Goal: Navigation & Orientation: Find specific page/section

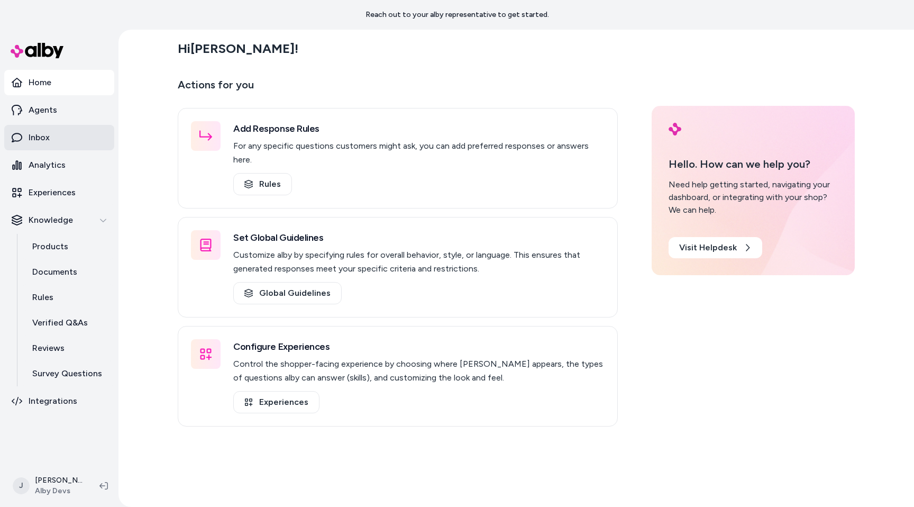
click at [80, 133] on link "Inbox" at bounding box center [59, 137] width 110 height 25
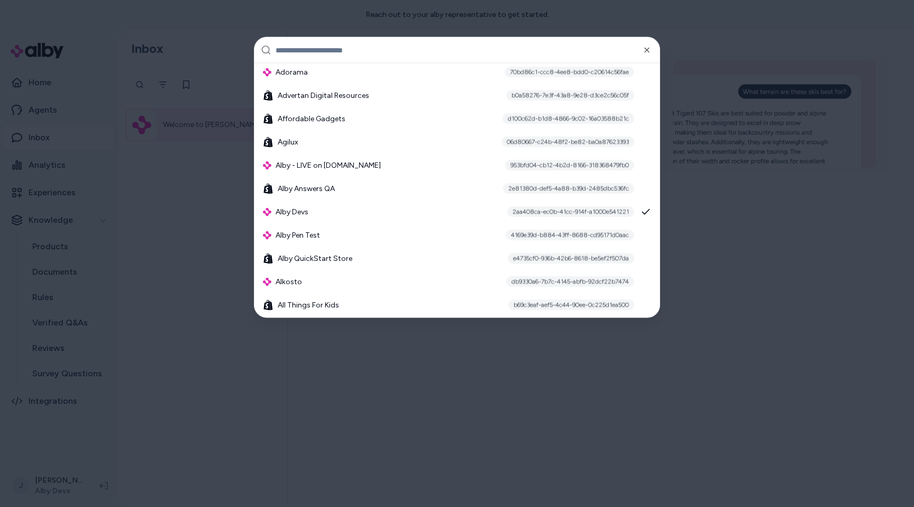
scroll to position [329, 0]
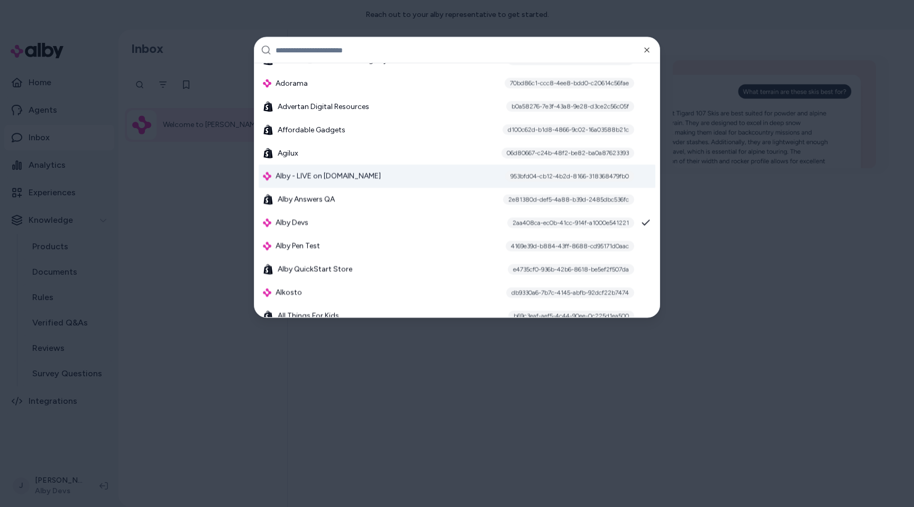
click at [340, 186] on div "Alby - LIVE on [DOMAIN_NAME] 953bfd04-cb12-4b2d-8166-318368479fb0" at bounding box center [457, 176] width 397 height 23
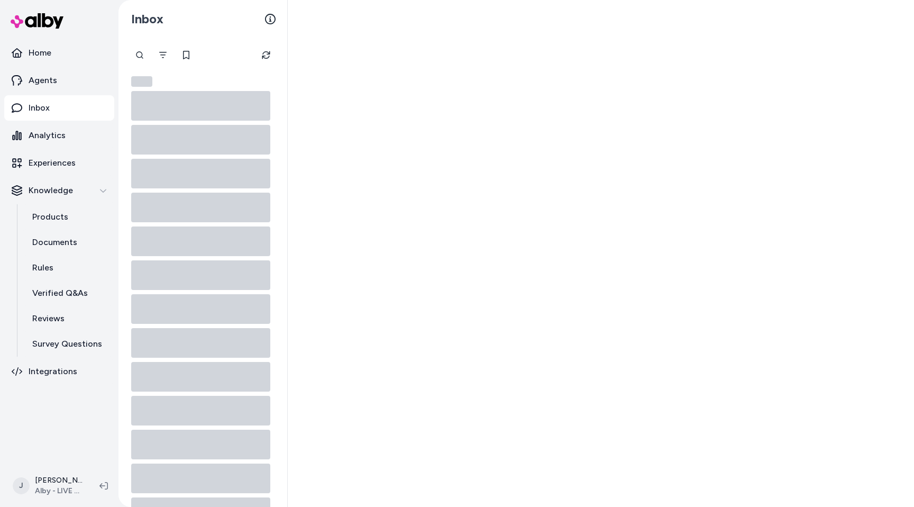
click at [313, 160] on div at bounding box center [601, 253] width 627 height 507
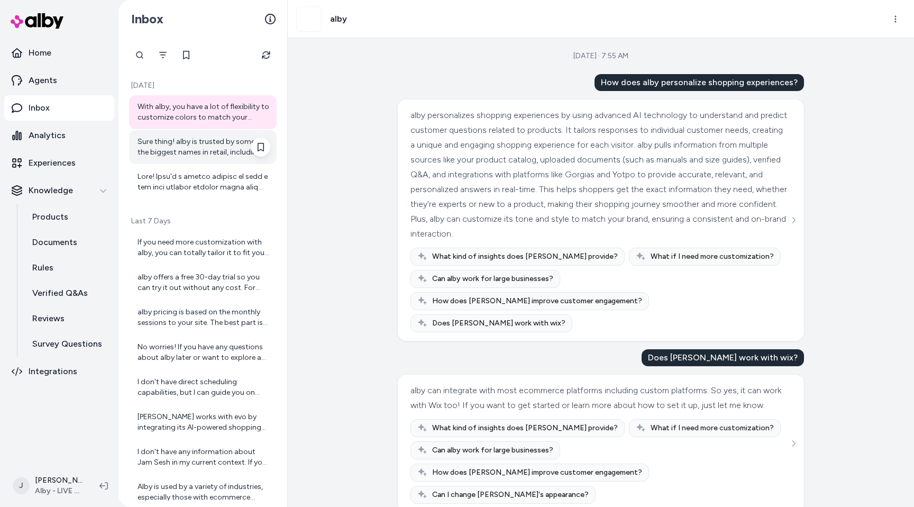
click at [209, 139] on div "Sure thing! alby is trusted by some of the biggest names in retail, including a…" at bounding box center [204, 147] width 133 height 21
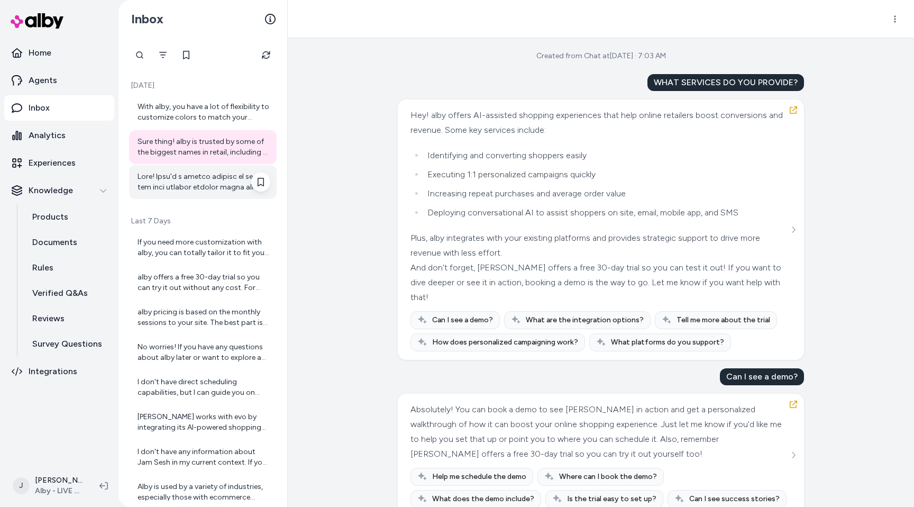
click at [204, 173] on div at bounding box center [204, 181] width 133 height 21
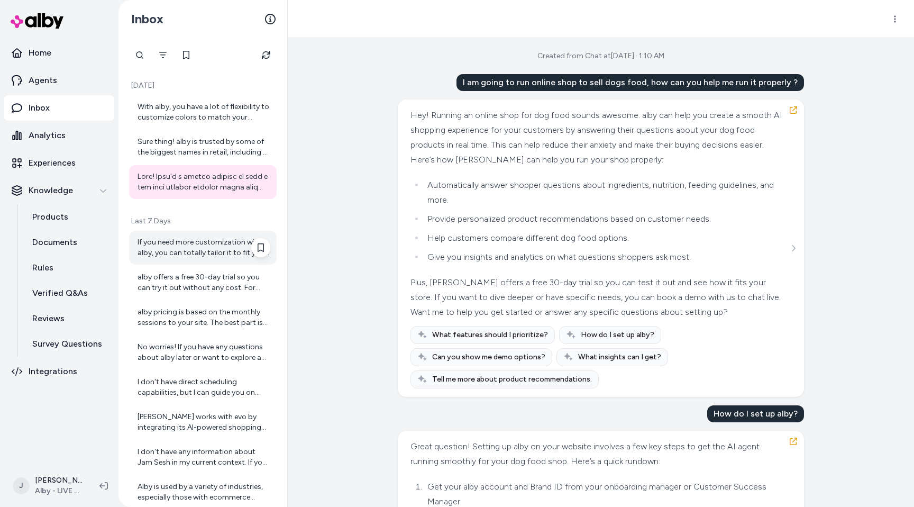
click at [191, 237] on div "If you need more customization with alby, you can totally tailor it to fit your…" at bounding box center [203, 248] width 148 height 34
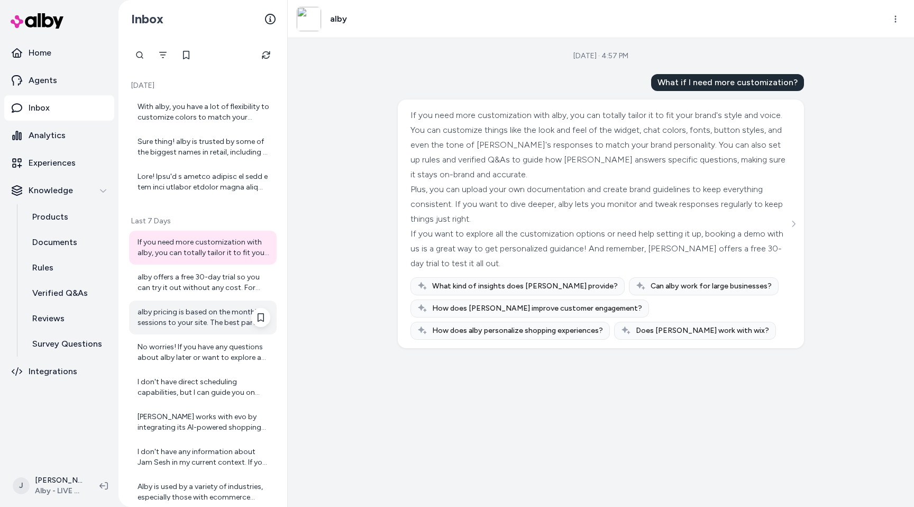
click at [188, 301] on div "alby pricing is based on the monthly sessions to your site. The best part is al…" at bounding box center [203, 318] width 148 height 34
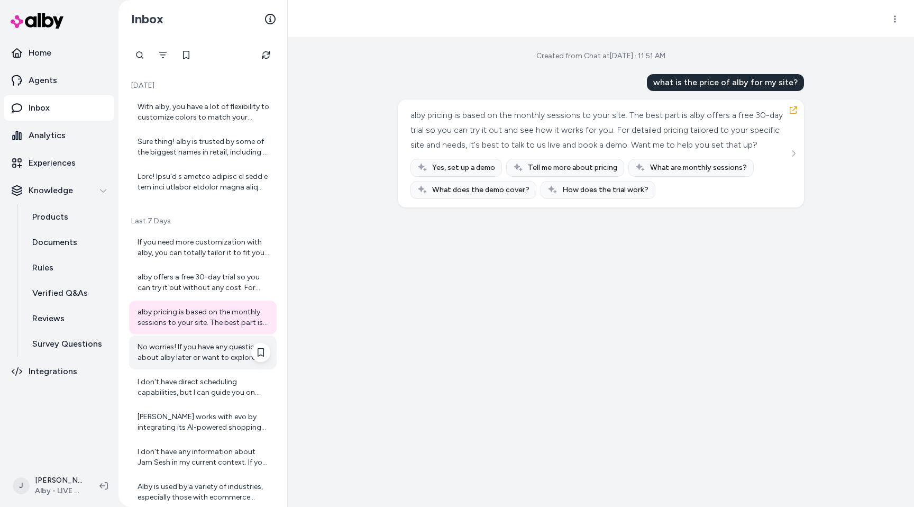
click at [184, 353] on div "No worries! If you have any questions about alby later or want to explore a dem…" at bounding box center [204, 352] width 133 height 21
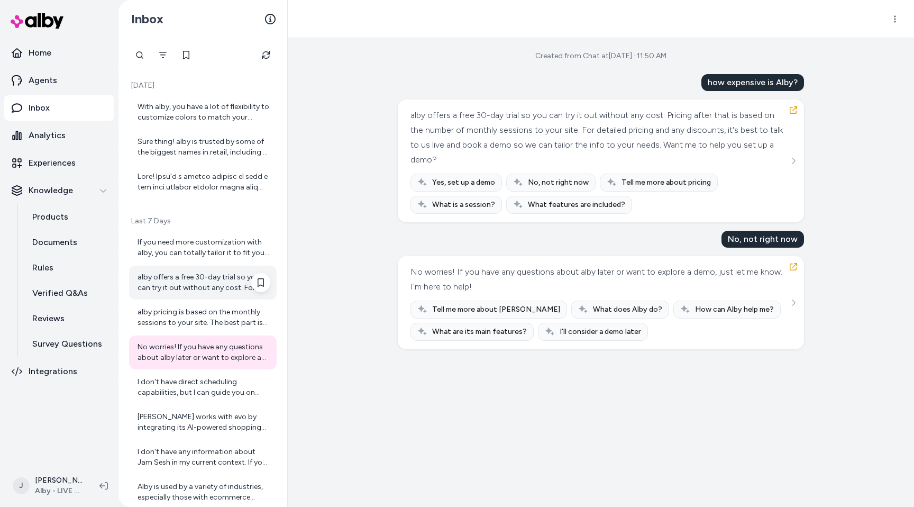
click at [190, 297] on div "alby offers a free 30-day trial so you can try it out without any cost. For det…" at bounding box center [203, 283] width 148 height 34
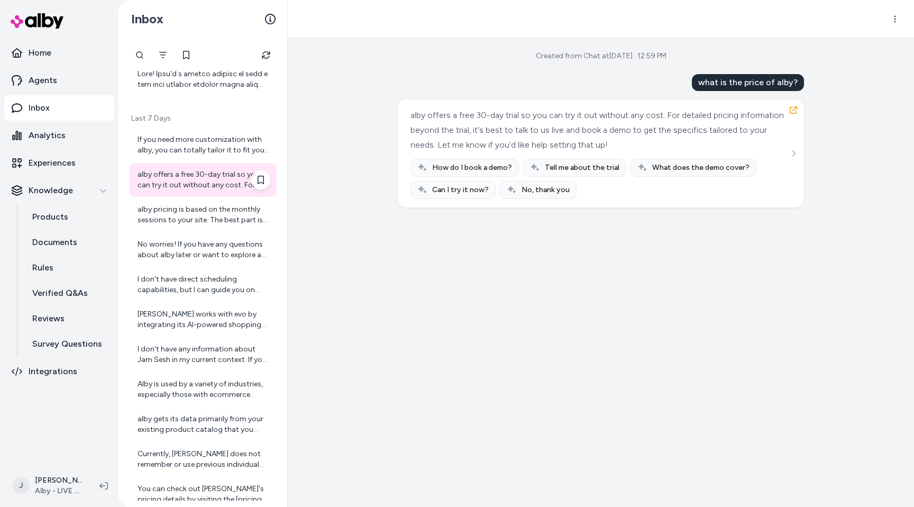
scroll to position [156, 0]
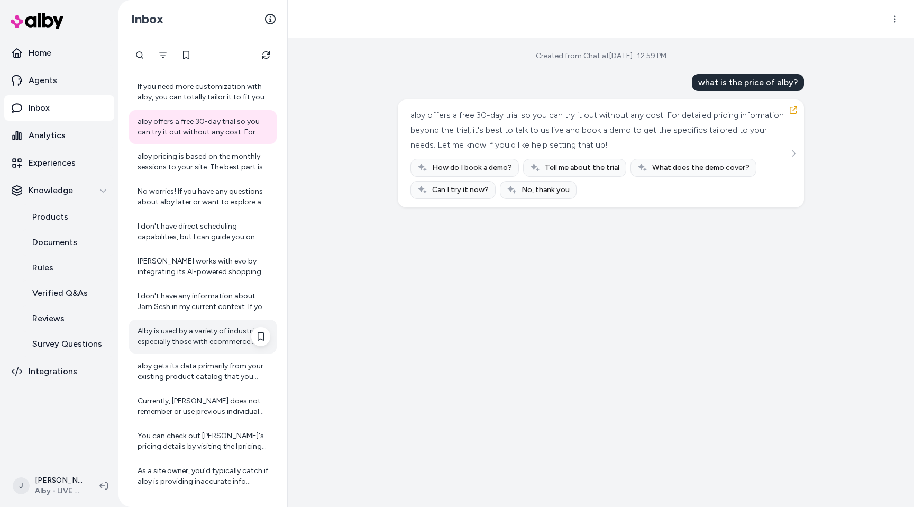
click at [186, 328] on div "Alby is used by a variety of industries, especially those with ecommerce websit…" at bounding box center [204, 336] width 133 height 21
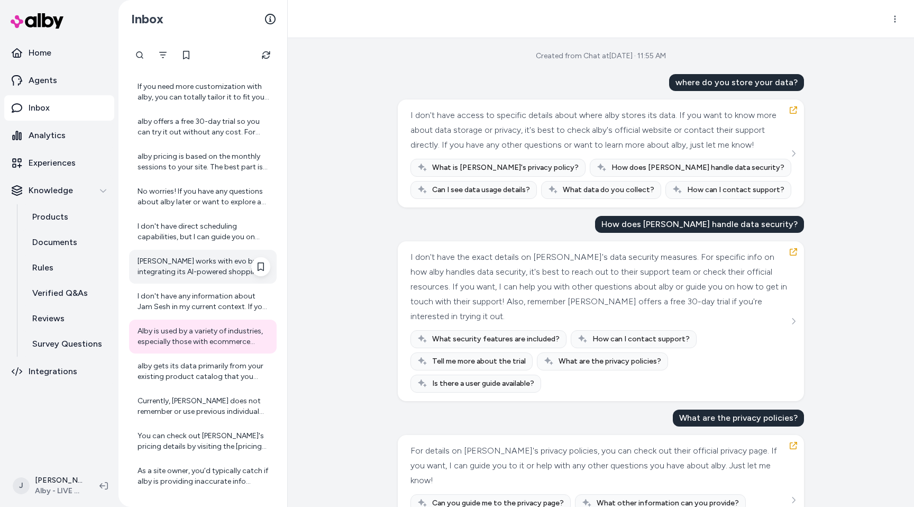
click at [193, 282] on div "alby works with evo by integrating its AI-powered shopping assistant directly o…" at bounding box center [203, 267] width 148 height 34
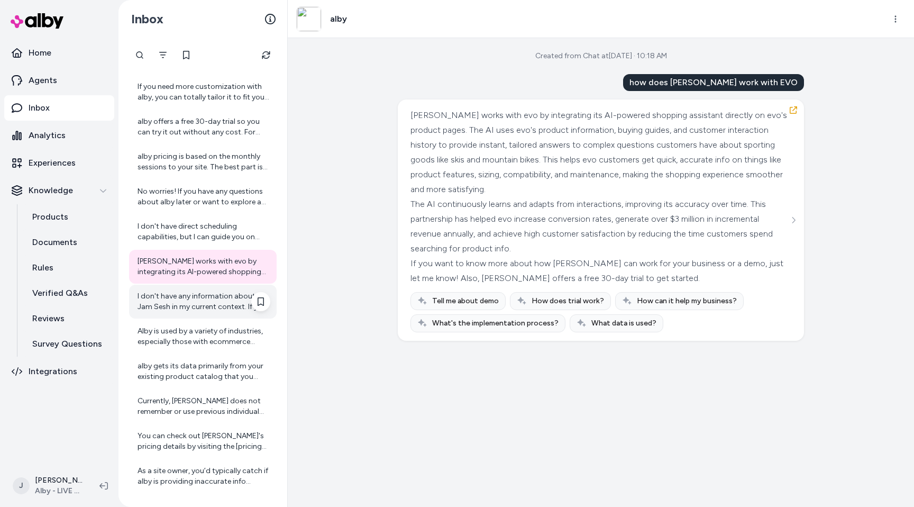
click at [193, 305] on div "I don't have any information about Jam Sesh in my current context. If you can t…" at bounding box center [204, 301] width 133 height 21
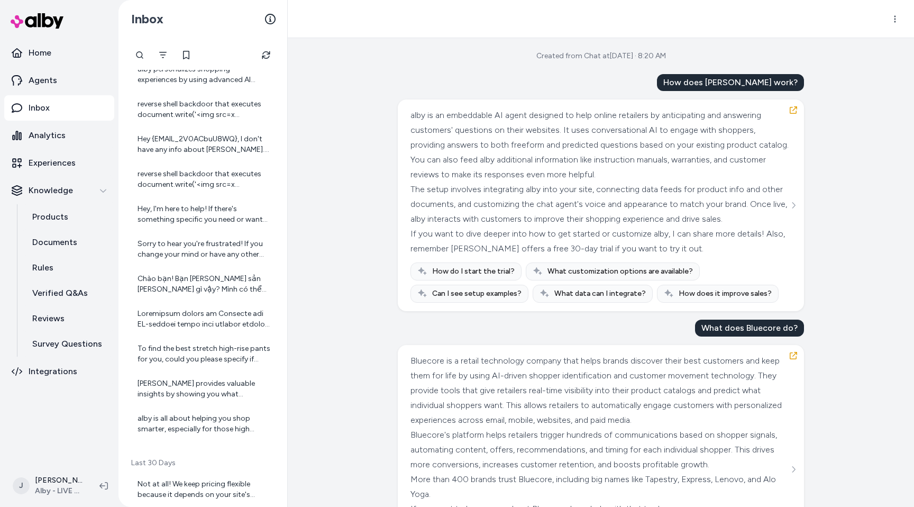
scroll to position [1234, 0]
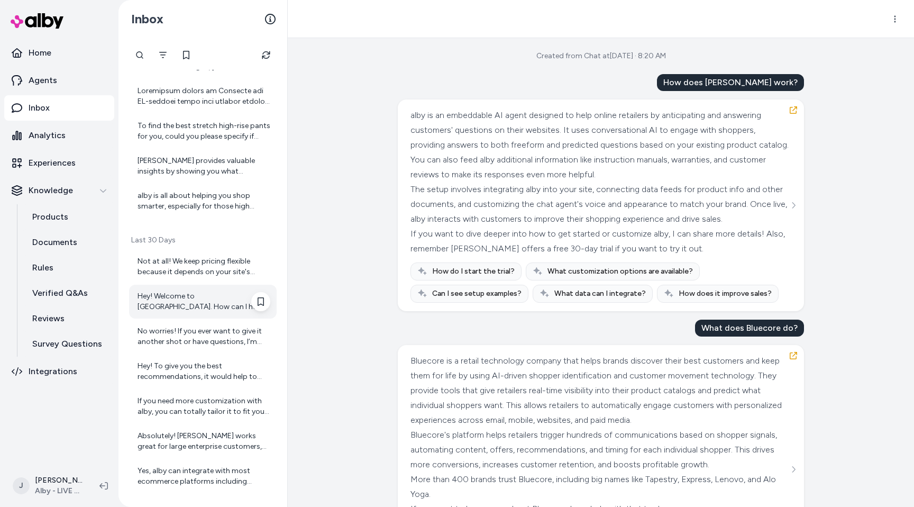
click at [196, 299] on div "Hey! Welcome to alby. How can I help you with your shopping today?" at bounding box center [204, 301] width 133 height 21
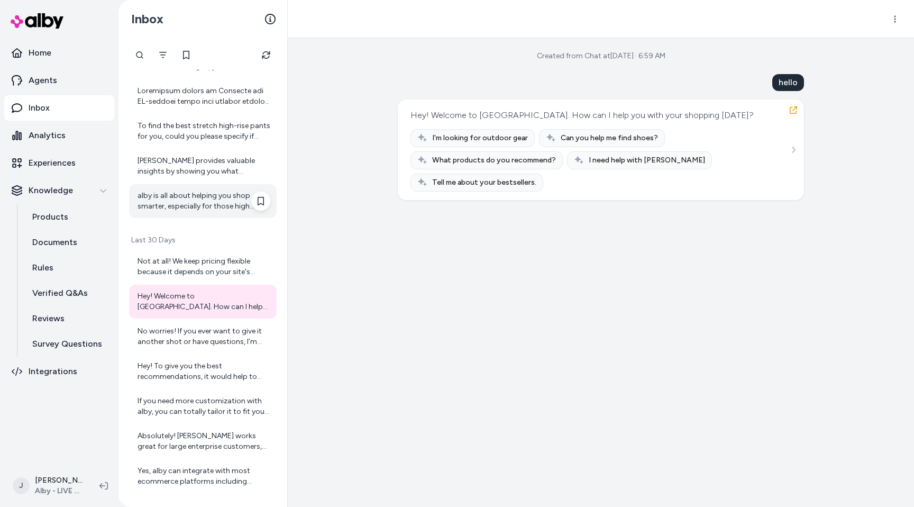
click at [210, 207] on div "alby is all about helping you shop smarter, especially for those high considera…" at bounding box center [204, 201] width 133 height 21
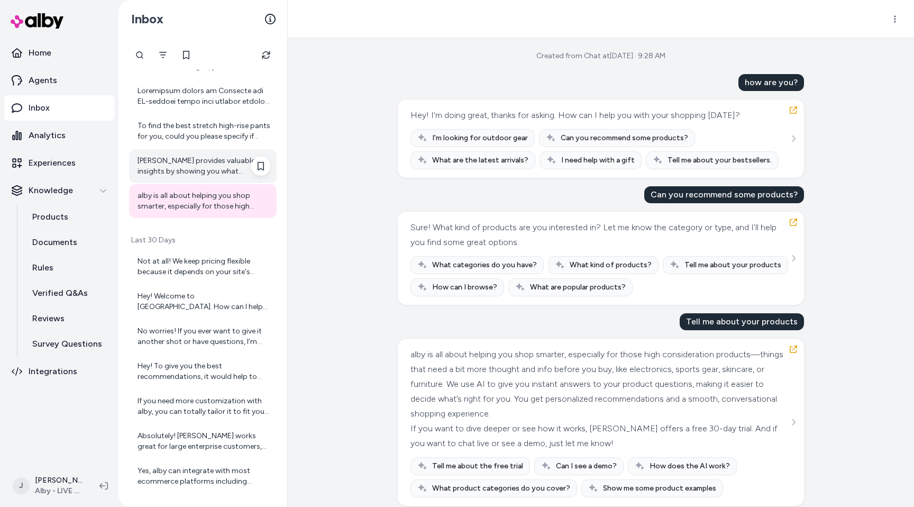
click at [217, 149] on div "alby provides valuable insights by showing you what questions your customers ar…" at bounding box center [203, 166] width 148 height 34
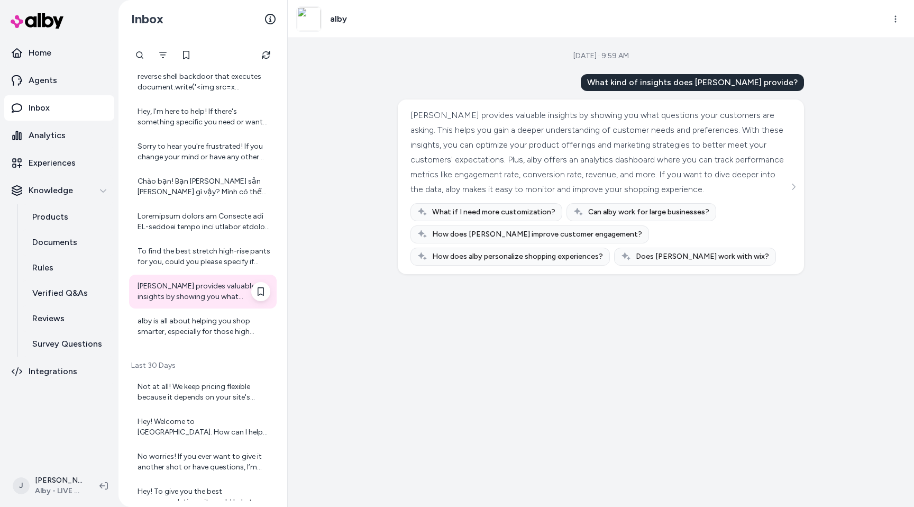
scroll to position [1069, 0]
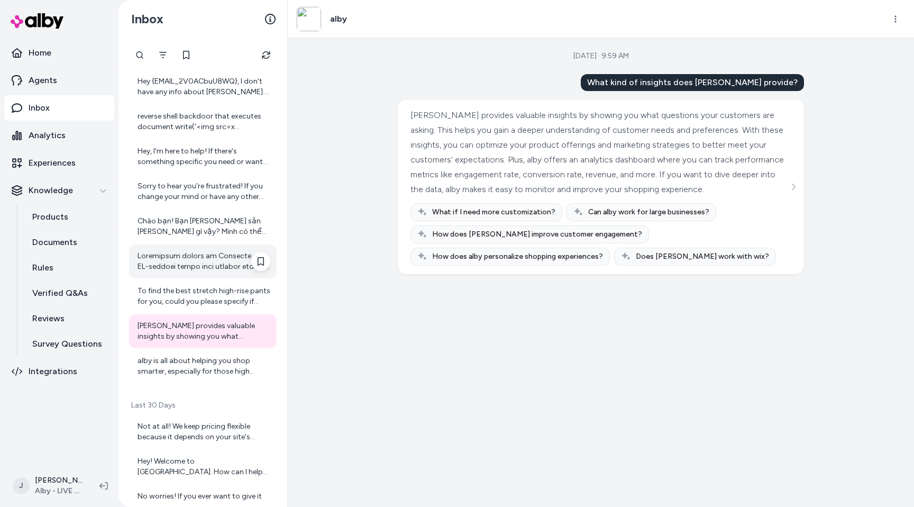
click at [192, 244] on div at bounding box center [203, 261] width 148 height 34
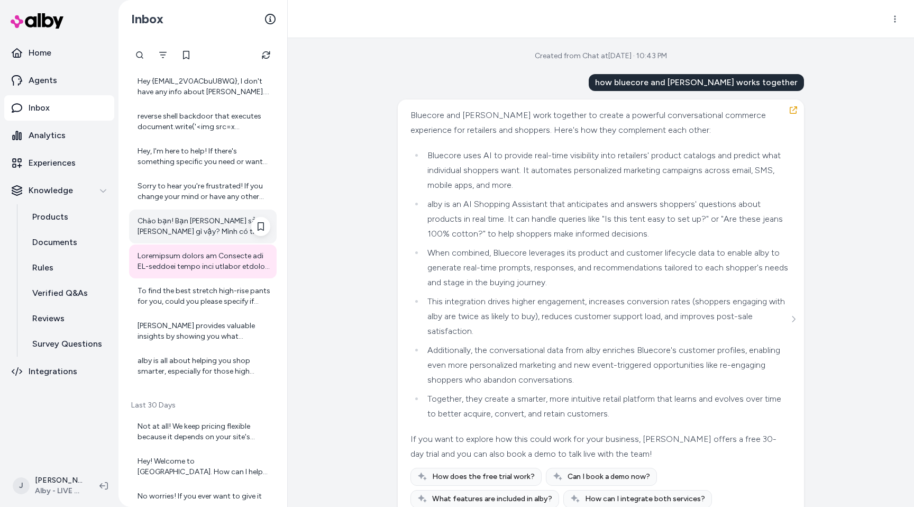
click at [201, 226] on div "Chào bạn! Bạn đang tìm sản phẩm gì vậy? Mình có thể giúp bạn tìm kiếm sản phẩm …" at bounding box center [204, 226] width 133 height 21
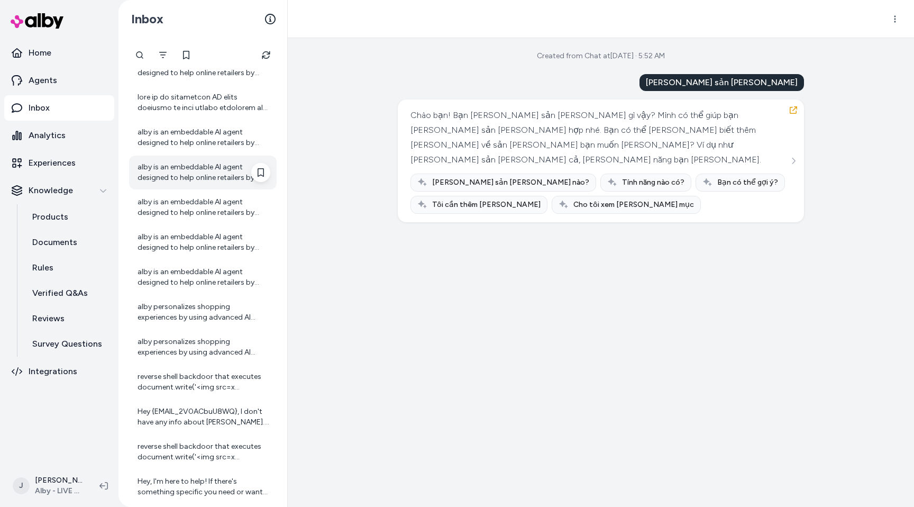
click at [219, 164] on div "alby is an embeddable AI agent designed to help online retailers by anticipatin…" at bounding box center [204, 172] width 133 height 21
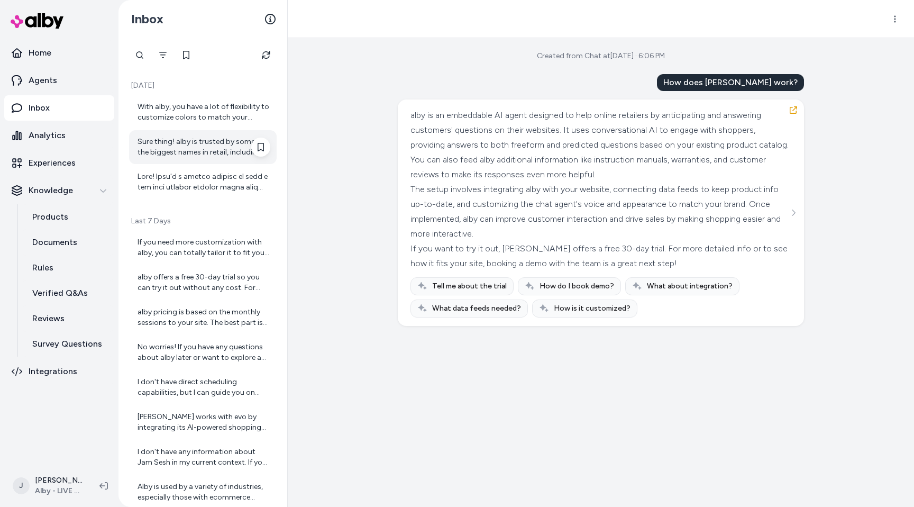
click at [220, 133] on div "Sure thing! alby is trusted by some of the biggest names in retail, including a…" at bounding box center [203, 147] width 148 height 34
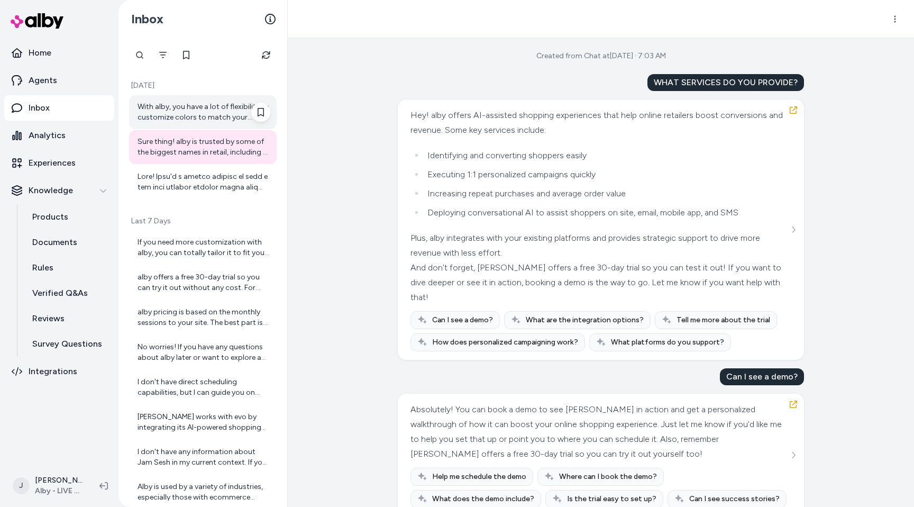
click at [223, 115] on div "With alby, you have a lot of flexibility to customize colors to match your bran…" at bounding box center [204, 112] width 133 height 21
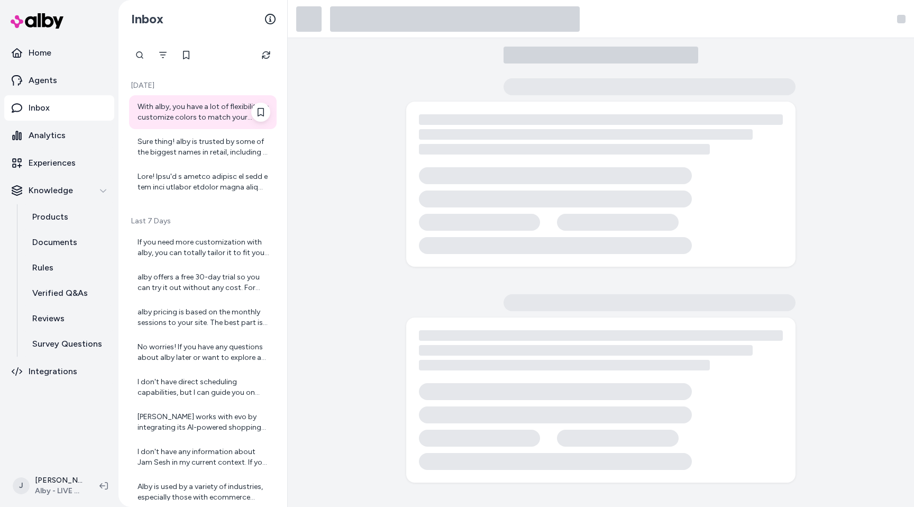
click at [223, 115] on div "With alby, you have a lot of flexibility to customize colors to match your bran…" at bounding box center [204, 112] width 133 height 21
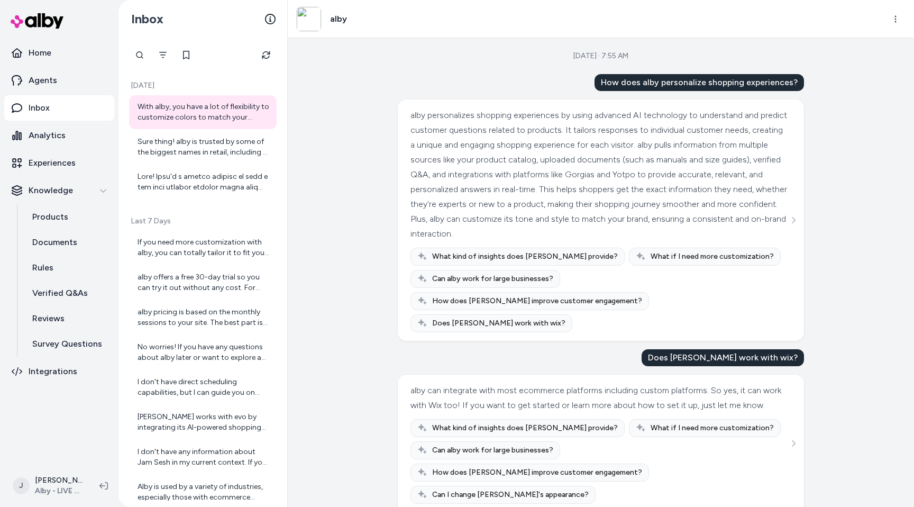
click at [76, 39] on div at bounding box center [67, 21] width 127 height 38
click at [78, 59] on link "Home" at bounding box center [59, 52] width 110 height 25
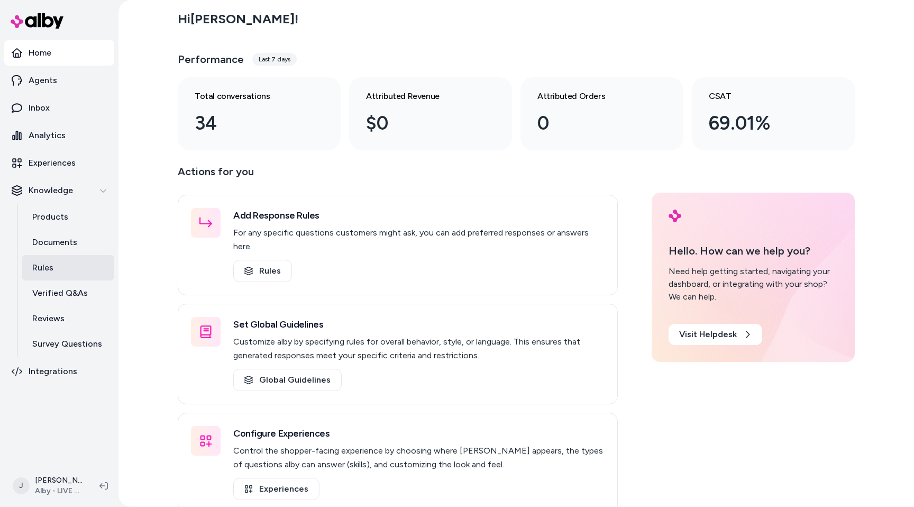
click at [76, 263] on link "Rules" at bounding box center [68, 267] width 93 height 25
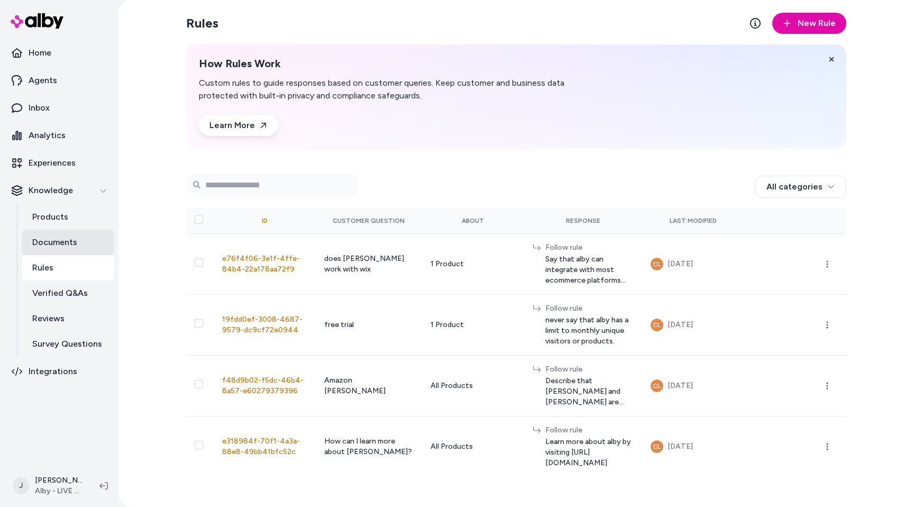
click at [81, 243] on link "Documents" at bounding box center [68, 242] width 93 height 25
